Goal: Transaction & Acquisition: Purchase product/service

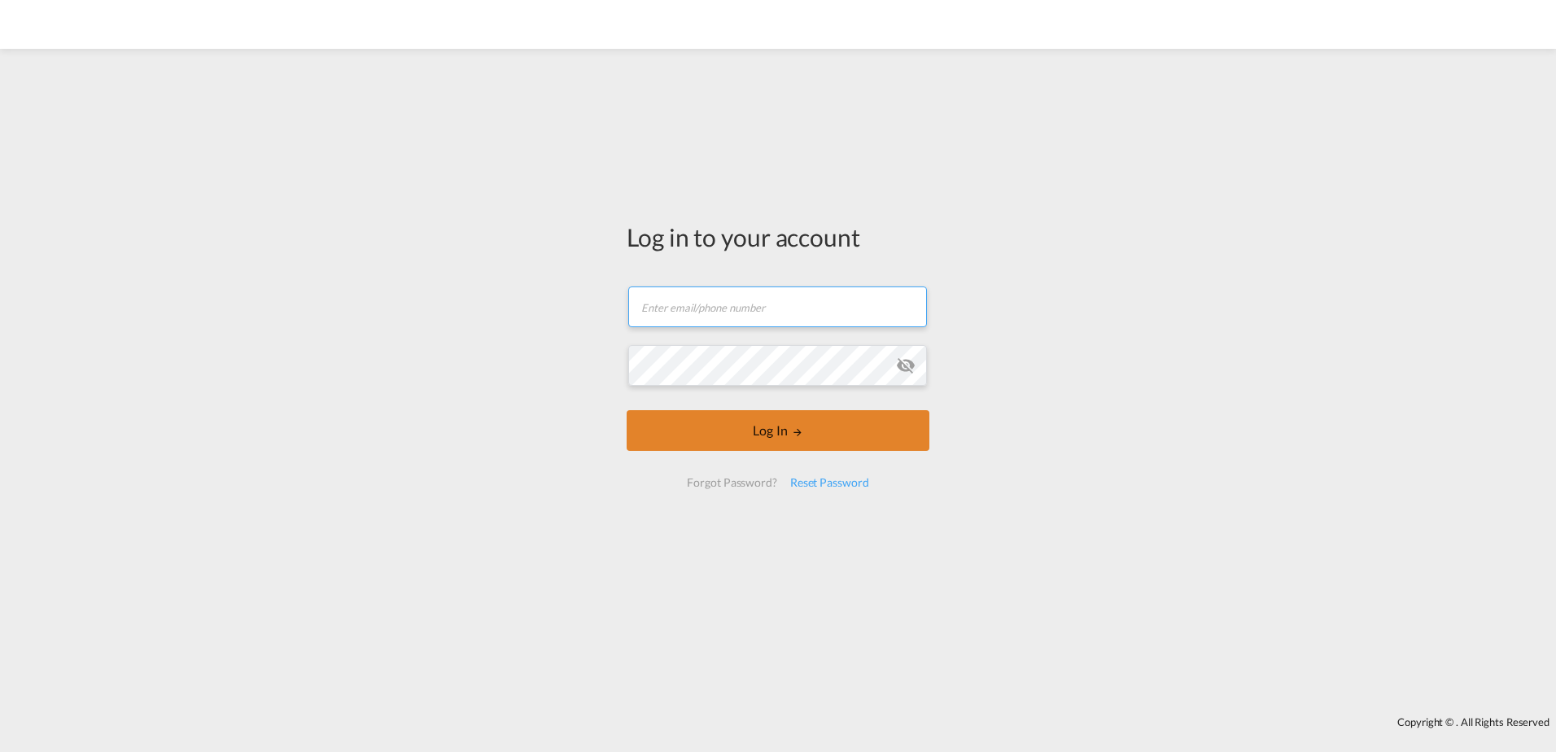
type input "[PERSON_NAME][EMAIL_ADDRESS][PERSON_NAME][DOMAIN_NAME]"
click at [808, 427] on button "Log In" at bounding box center [778, 430] width 303 height 41
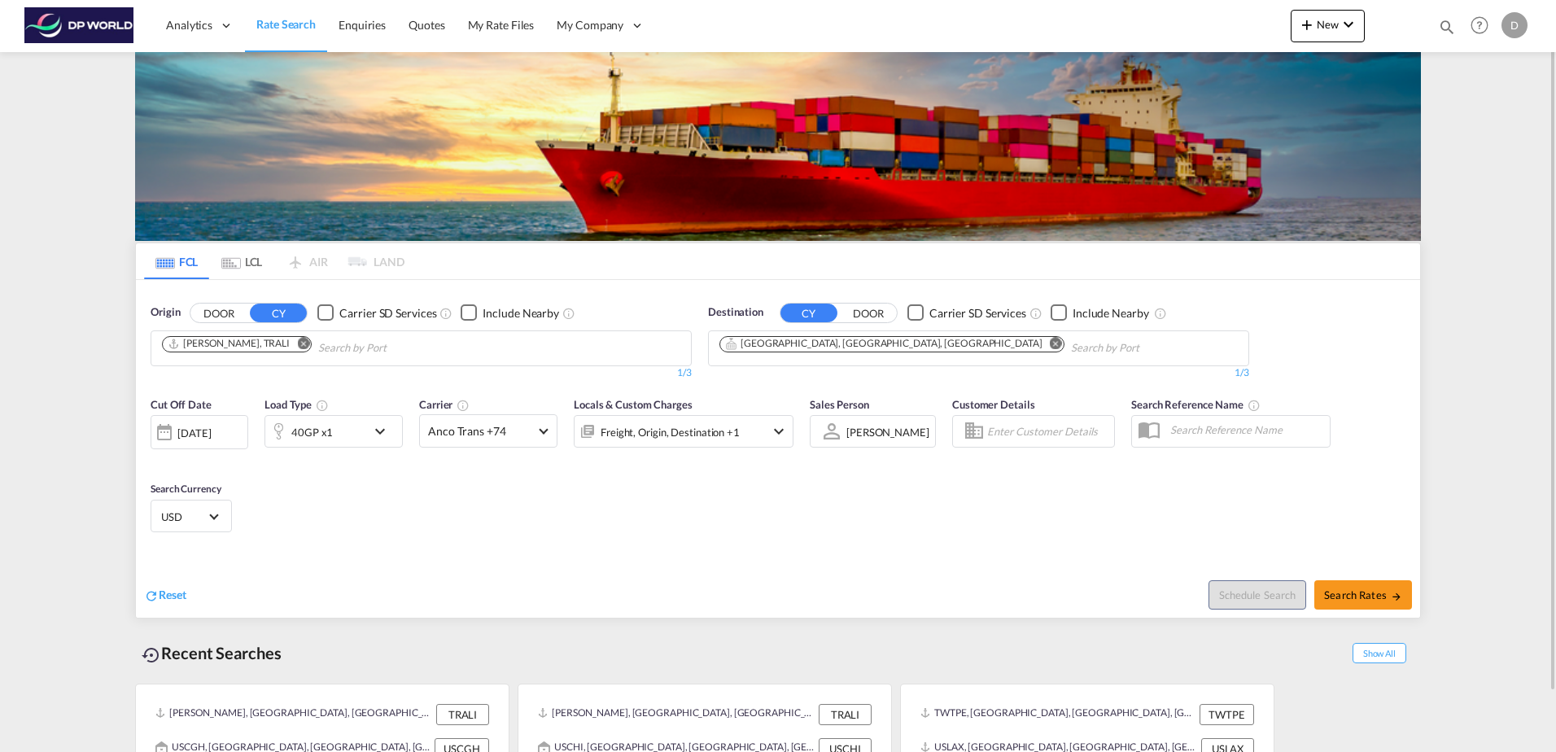
click at [297, 346] on md-icon "Remove" at bounding box center [303, 343] width 12 height 12
click at [1050, 342] on md-icon "Remove" at bounding box center [1056, 343] width 12 height 12
click at [355, 351] on body "Analytics Dashboard Rate Search Enquiries Quotes My Rate Files My Company" at bounding box center [778, 376] width 1556 height 752
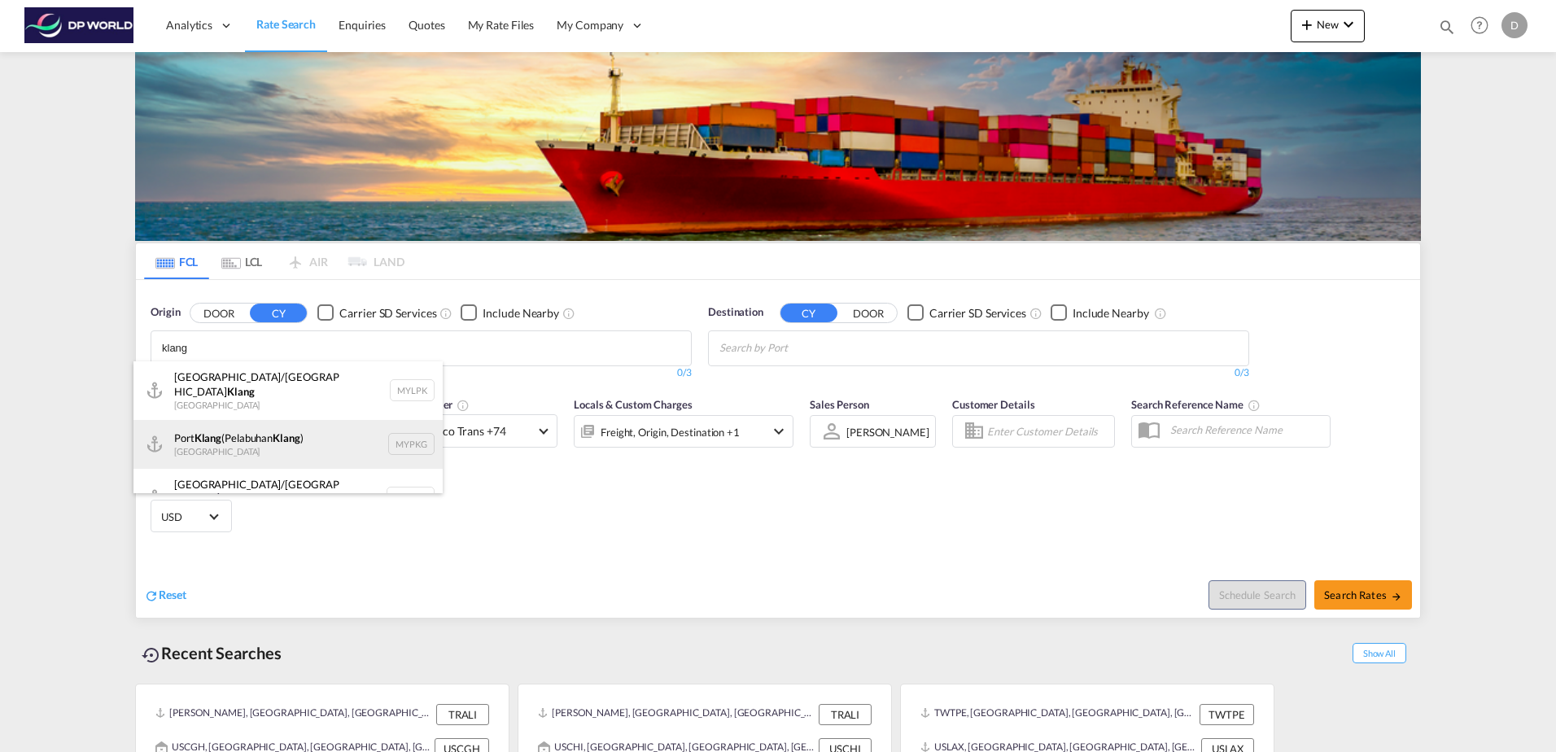
type input "klang"
click at [294, 442] on div "[GEOGRAPHIC_DATA] ([GEOGRAPHIC_DATA] ) [GEOGRAPHIC_DATA] MYPKG" at bounding box center [288, 444] width 309 height 49
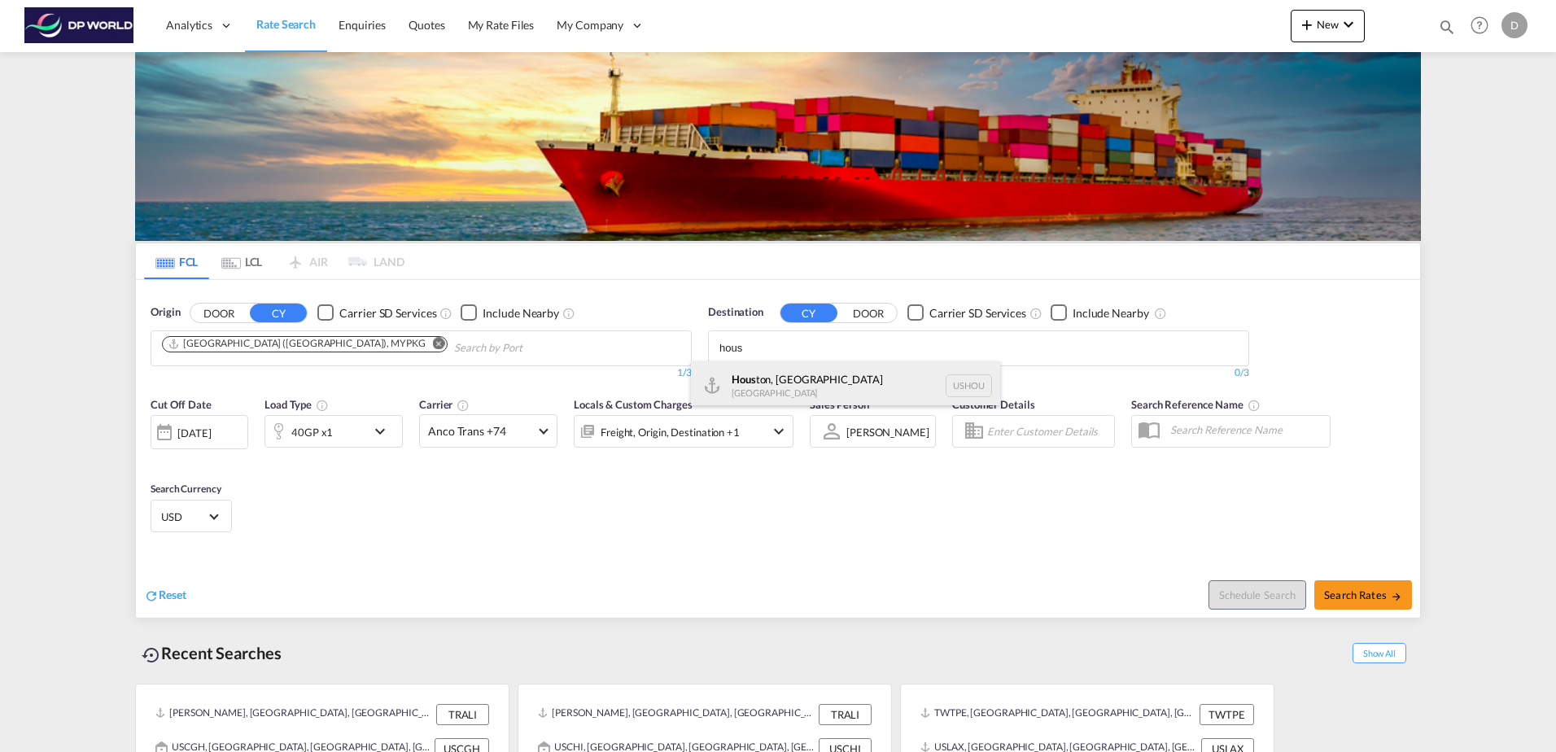
type input "hous"
click at [869, 392] on div "Hous ton, [GEOGRAPHIC_DATA] [GEOGRAPHIC_DATA] USHOU" at bounding box center [845, 385] width 309 height 49
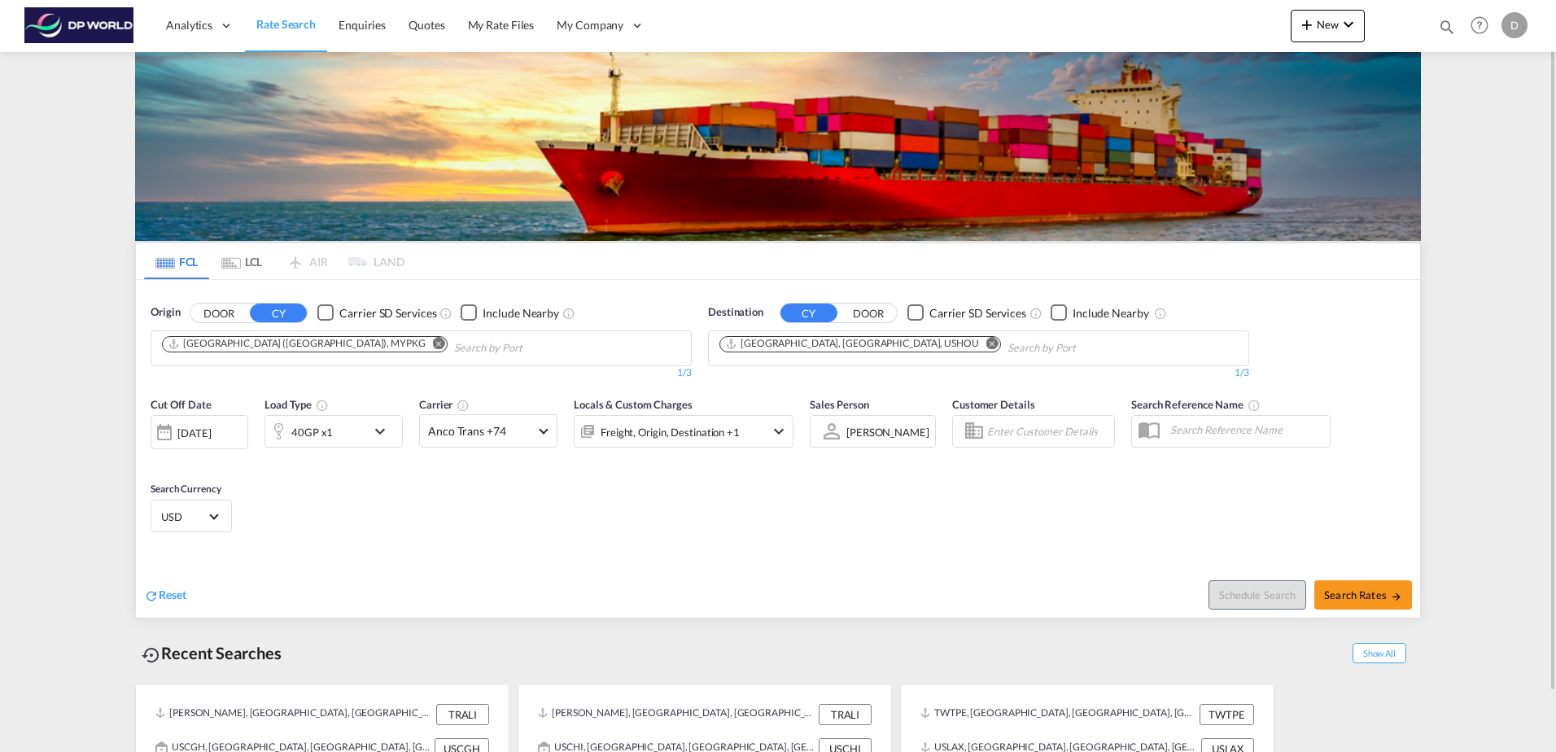
click at [205, 436] on div "[DATE]" at bounding box center [193, 433] width 33 height 15
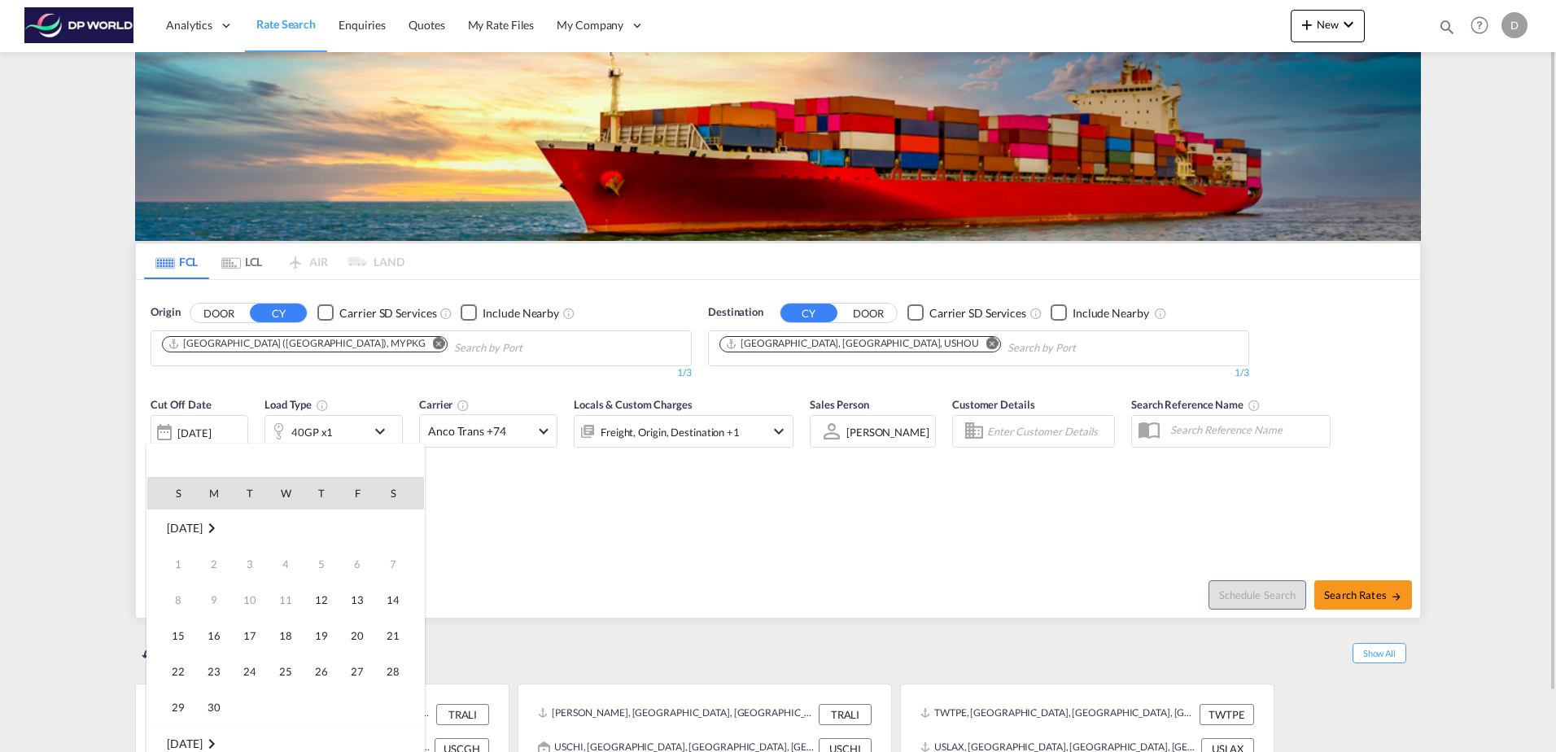
scroll to position [647, 0]
click at [400, 602] on span "13" at bounding box center [393, 600] width 33 height 33
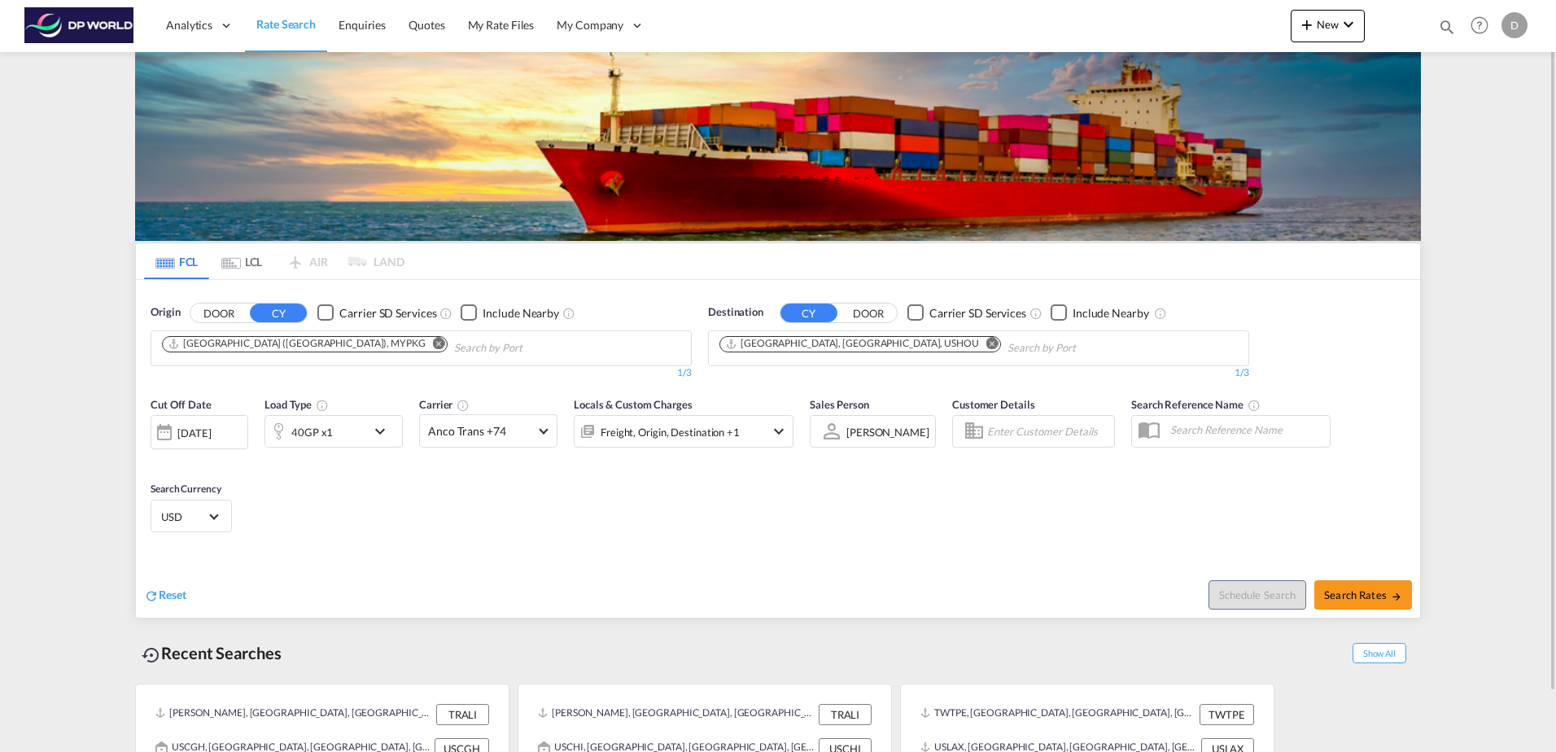
click at [372, 431] on md-icon "icon-chevron-down" at bounding box center [384, 432] width 28 height 20
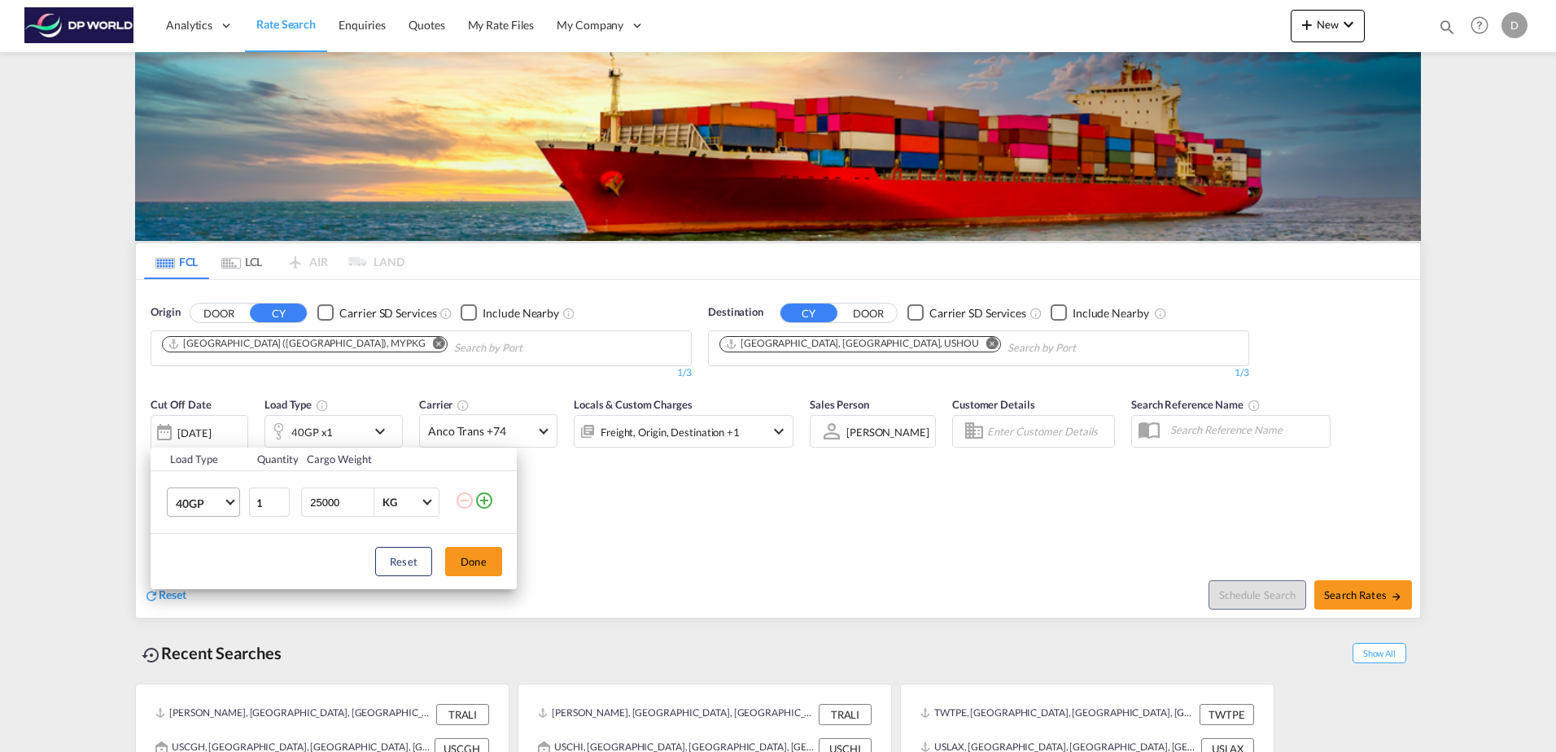
click at [200, 508] on span "40GP" at bounding box center [199, 504] width 47 height 16
click at [206, 475] on md-option "20GP" at bounding box center [218, 463] width 111 height 39
click at [319, 502] on input "25000" at bounding box center [341, 502] width 65 height 28
type input "20000"
click at [462, 567] on button "Done" at bounding box center [473, 561] width 57 height 29
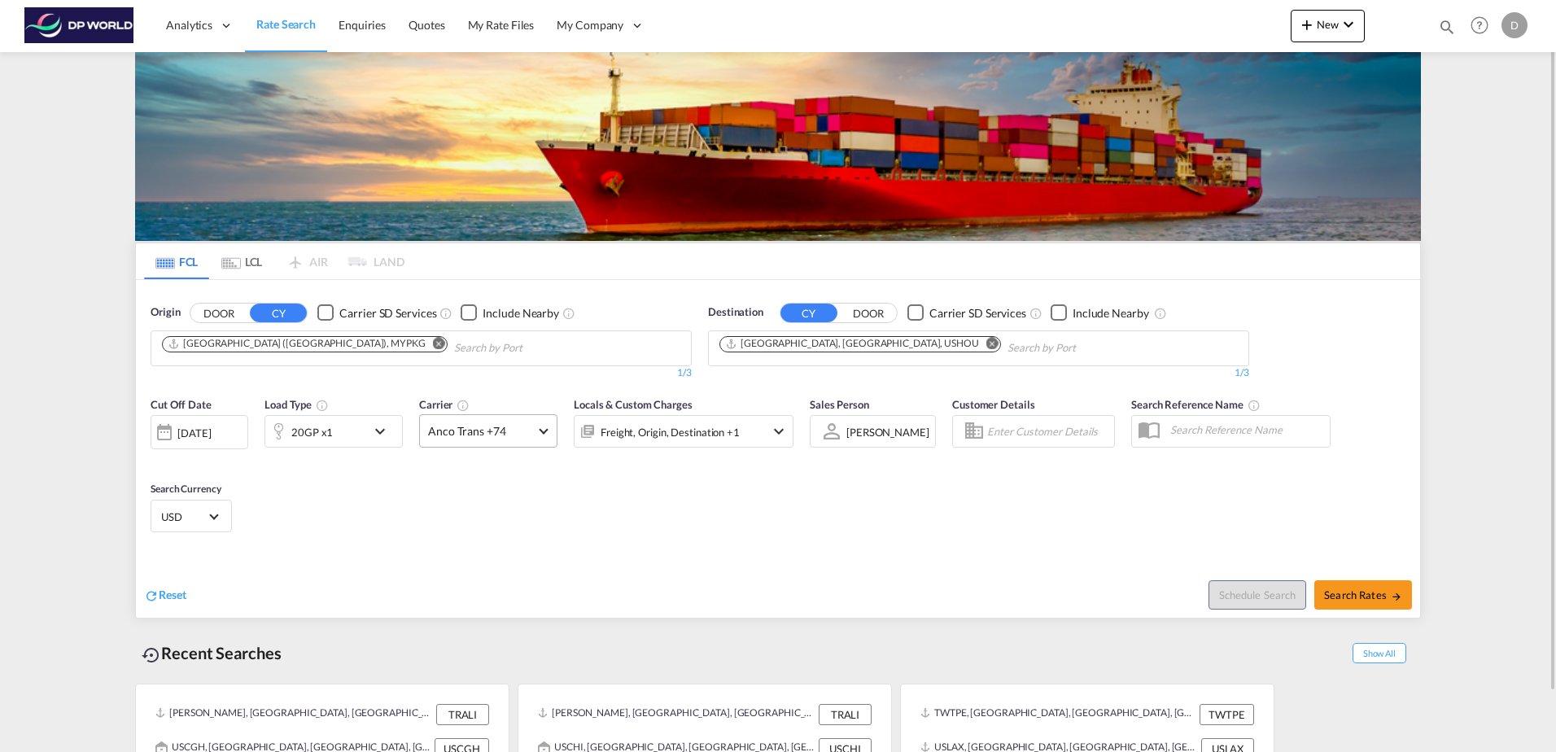
click at [527, 439] on span "Anco Trans +74" at bounding box center [481, 431] width 106 height 16
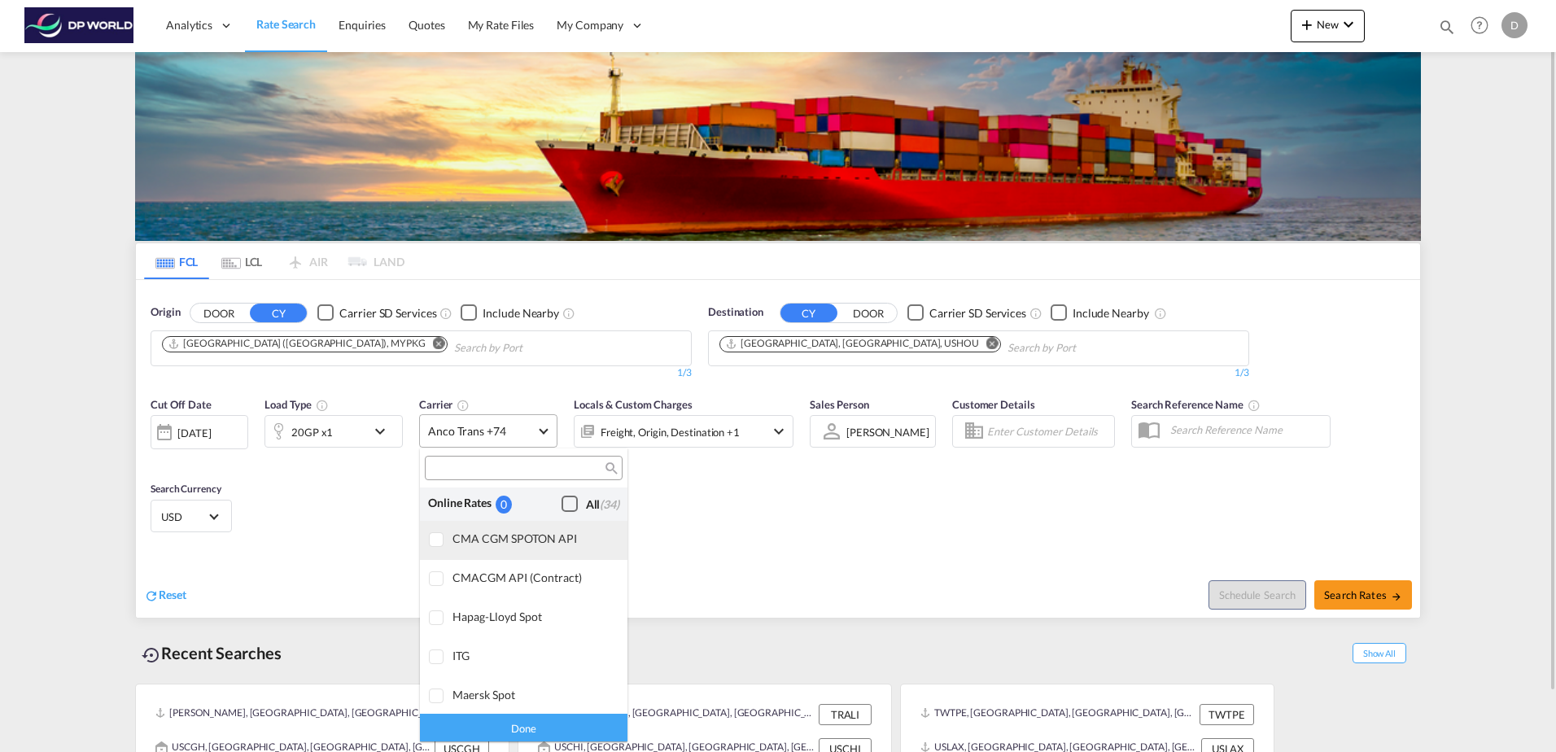
scroll to position [0, 0]
click at [562, 498] on div "Checkbox No Ink" at bounding box center [570, 505] width 16 height 16
click at [521, 731] on div "Done" at bounding box center [524, 727] width 208 height 28
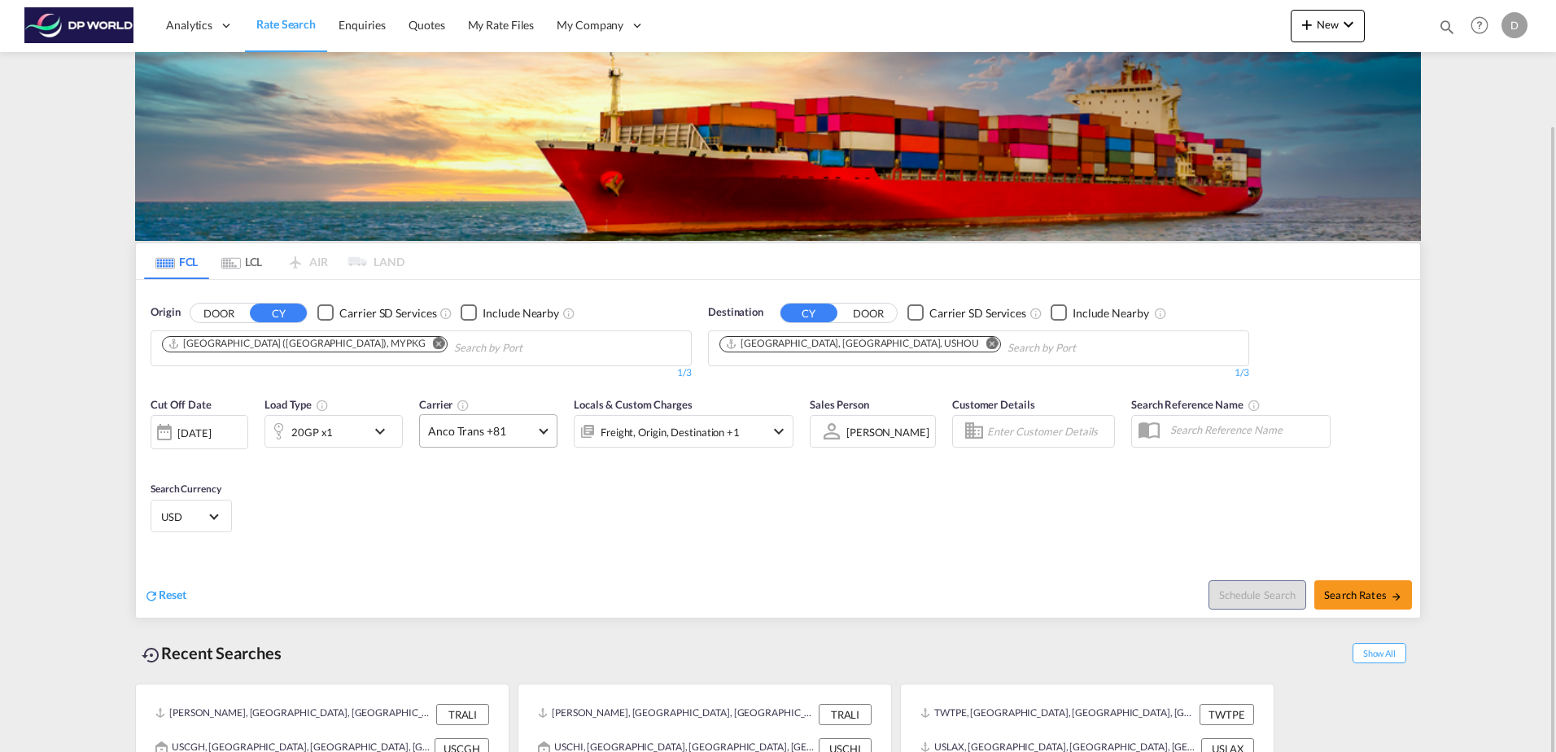
scroll to position [64, 0]
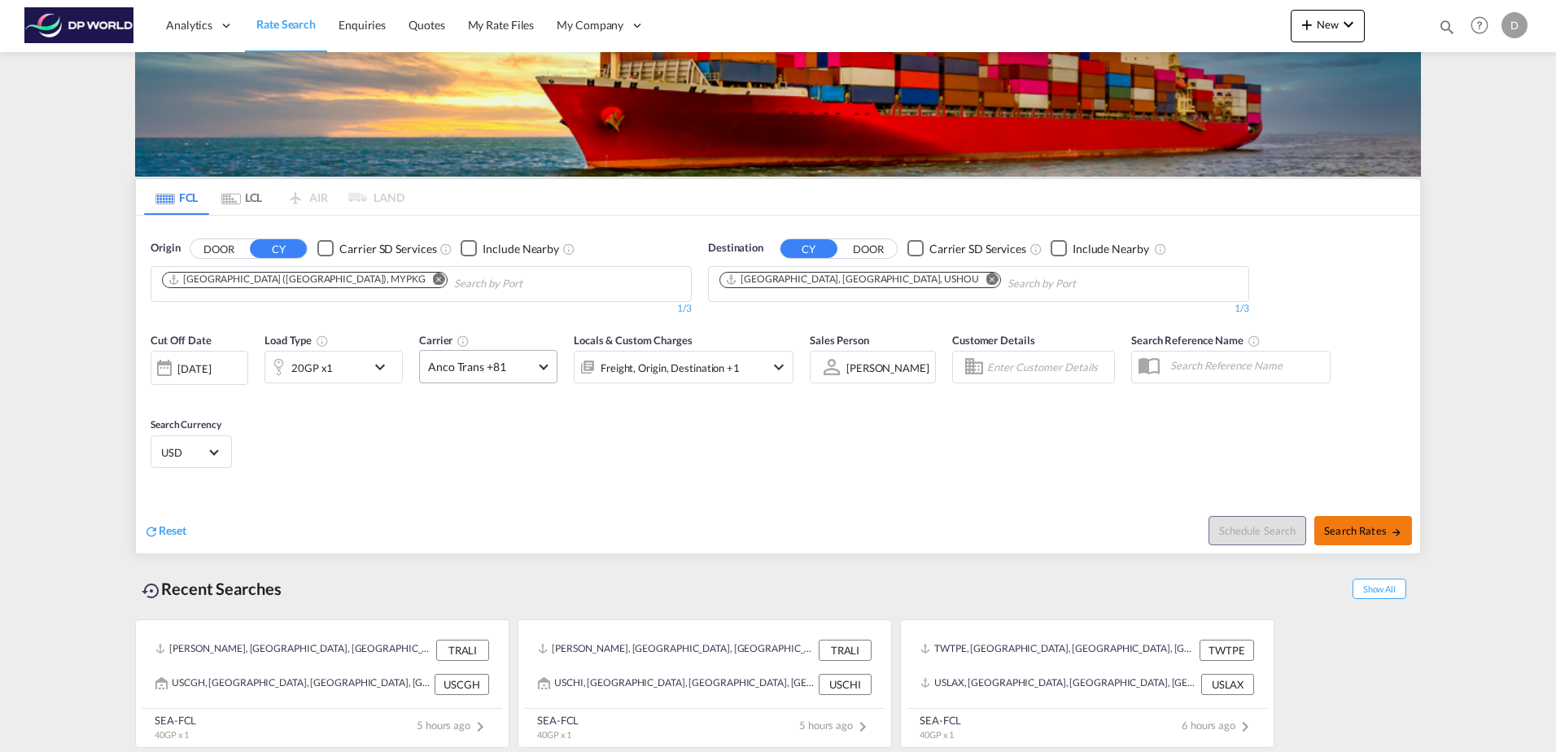
click at [1368, 528] on span "Search Rates" at bounding box center [1363, 530] width 78 height 13
type input "MYPKG to USHOU / [DATE]"
